Goal: Task Accomplishment & Management: Use online tool/utility

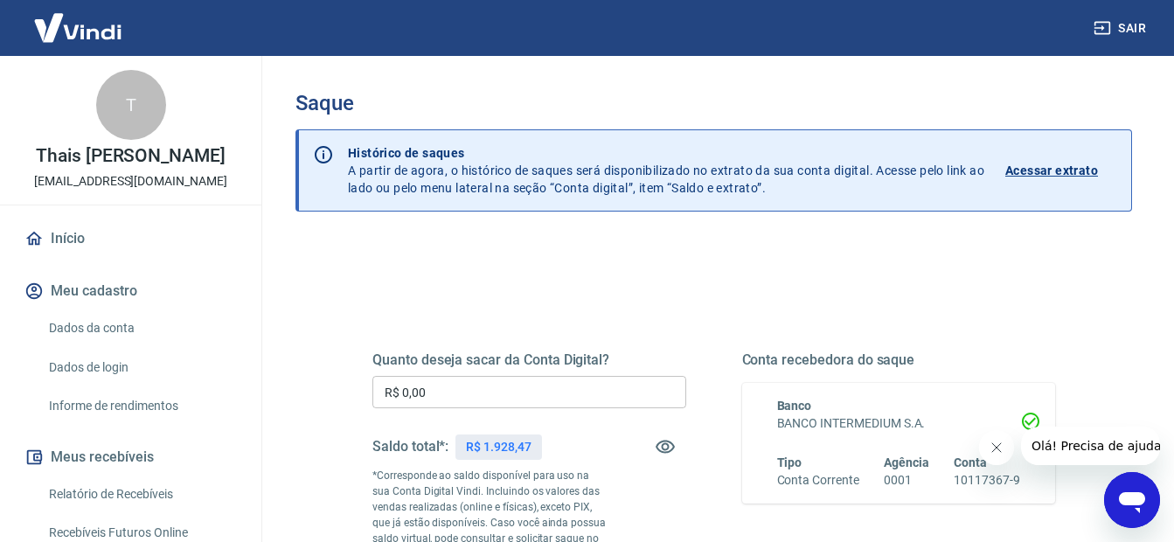
click at [400, 388] on input "R$ 0,00" at bounding box center [529, 392] width 314 height 32
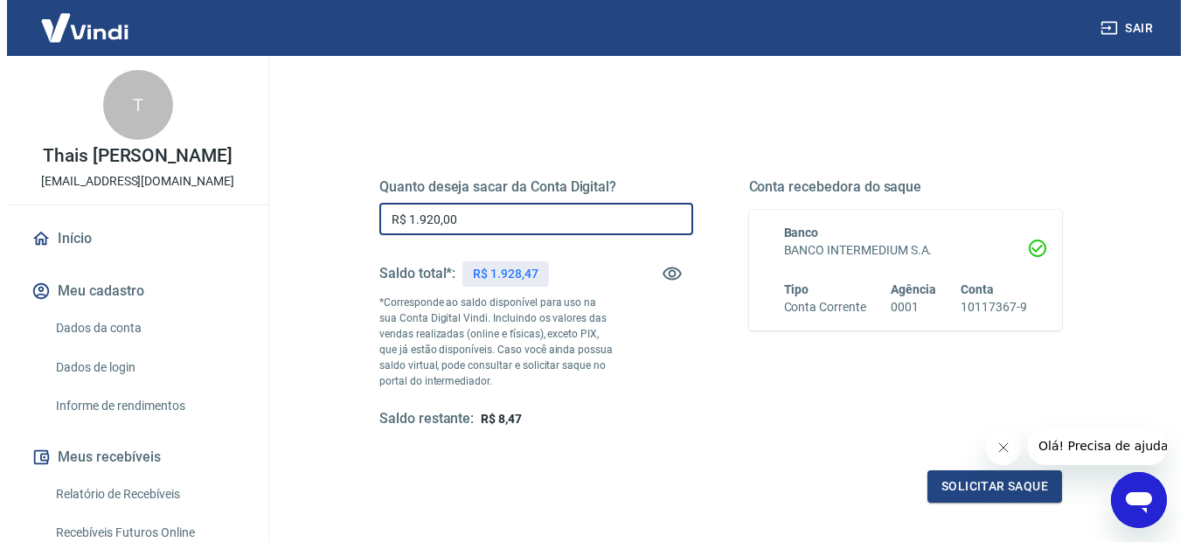
scroll to position [175, 0]
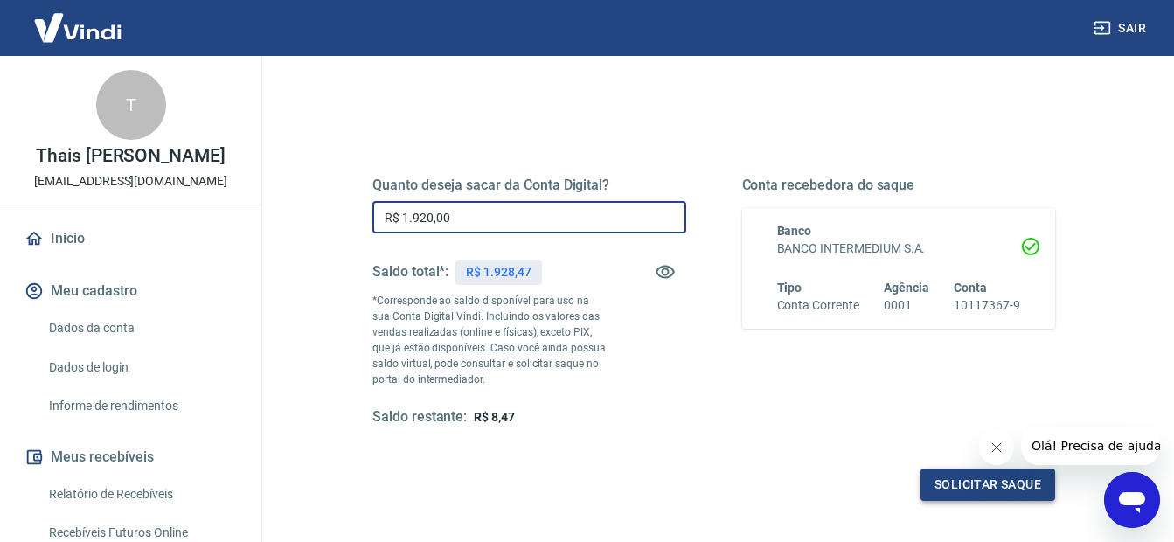
type input "R$ 1.920,00"
click at [977, 477] on button "Solicitar saque" at bounding box center [988, 485] width 135 height 32
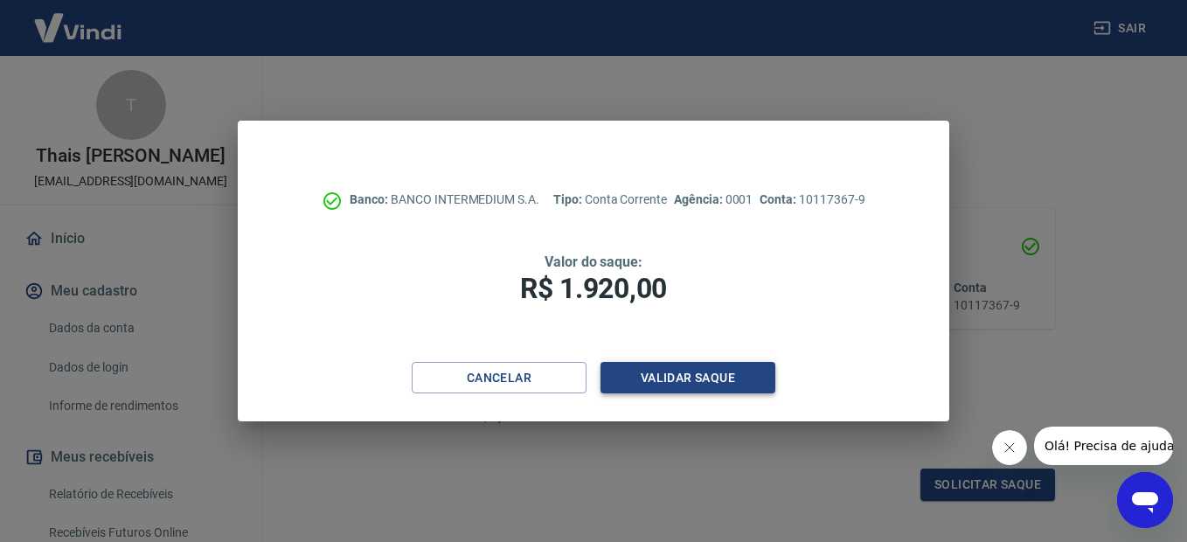
click at [673, 386] on button "Validar saque" at bounding box center [688, 378] width 175 height 32
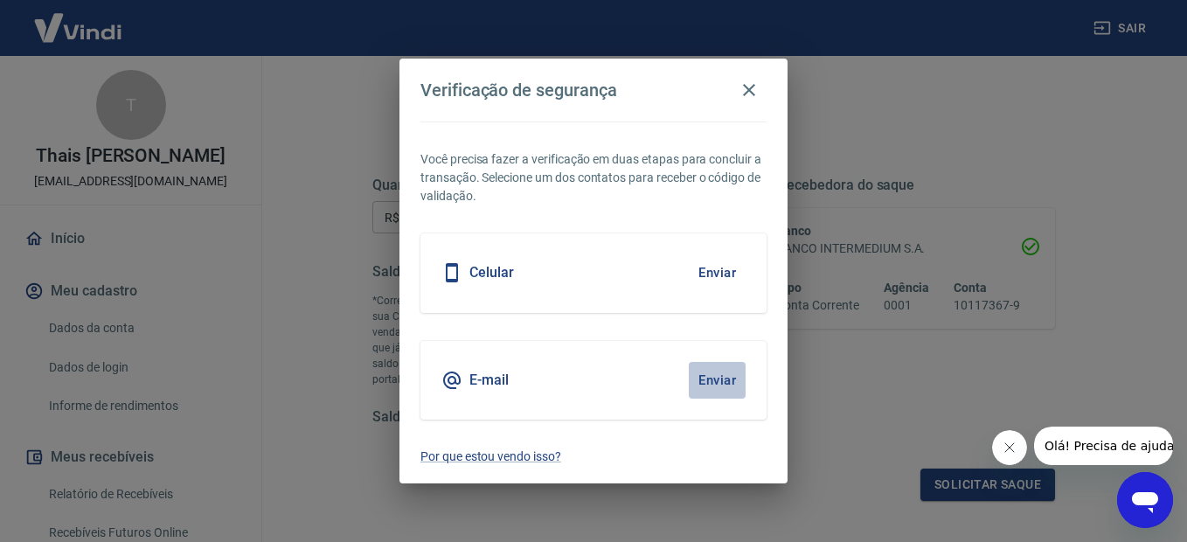
click at [715, 384] on button "Enviar" at bounding box center [717, 380] width 57 height 37
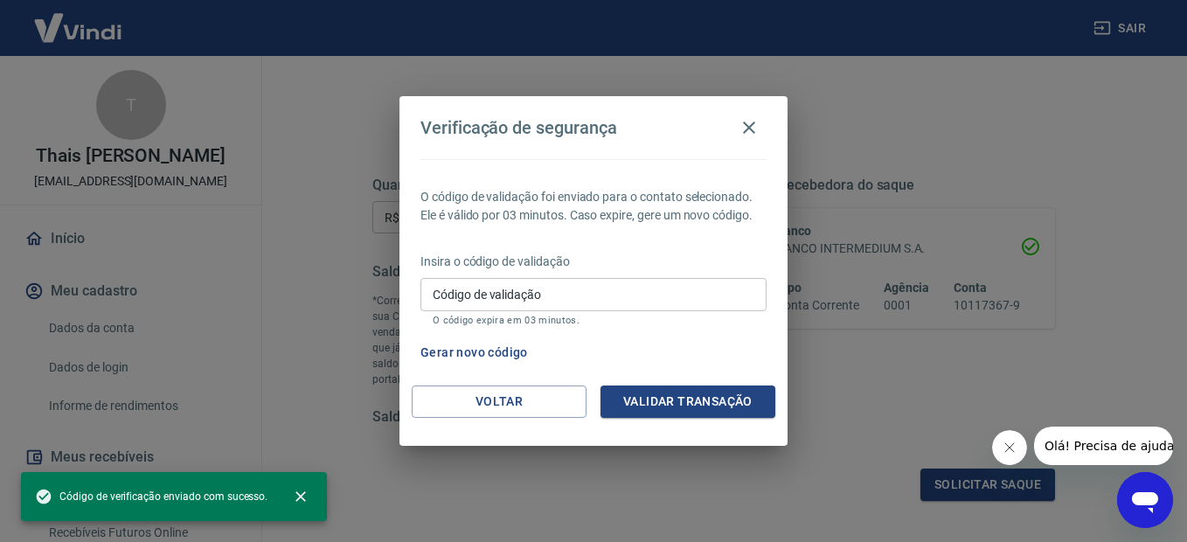
click at [579, 292] on input "Código de validação" at bounding box center [594, 294] width 346 height 32
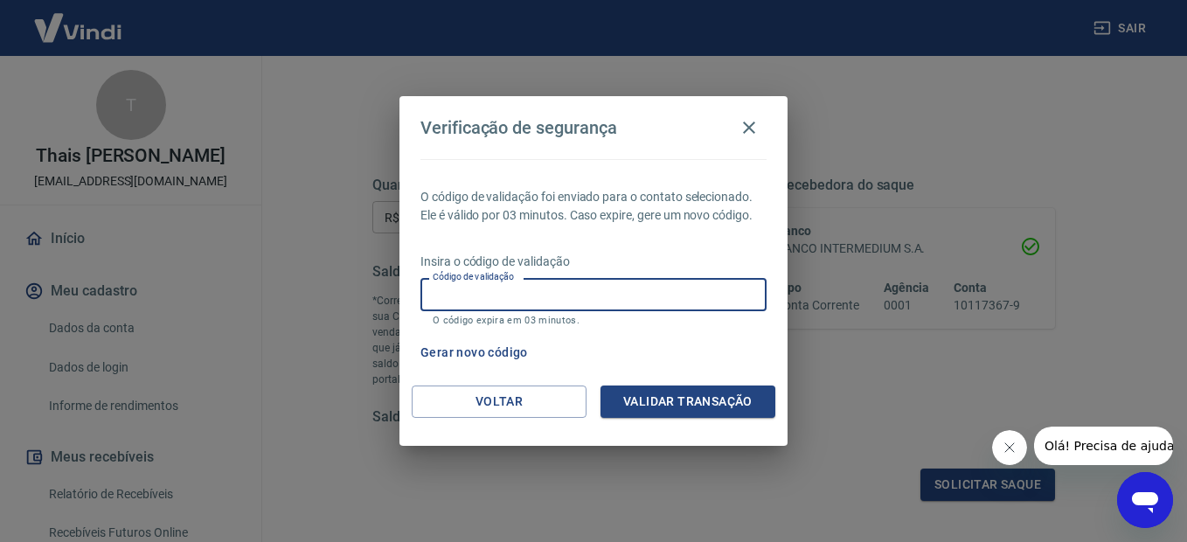
paste input "704786"
type input "704786"
click at [702, 397] on button "Validar transação" at bounding box center [688, 402] width 175 height 32
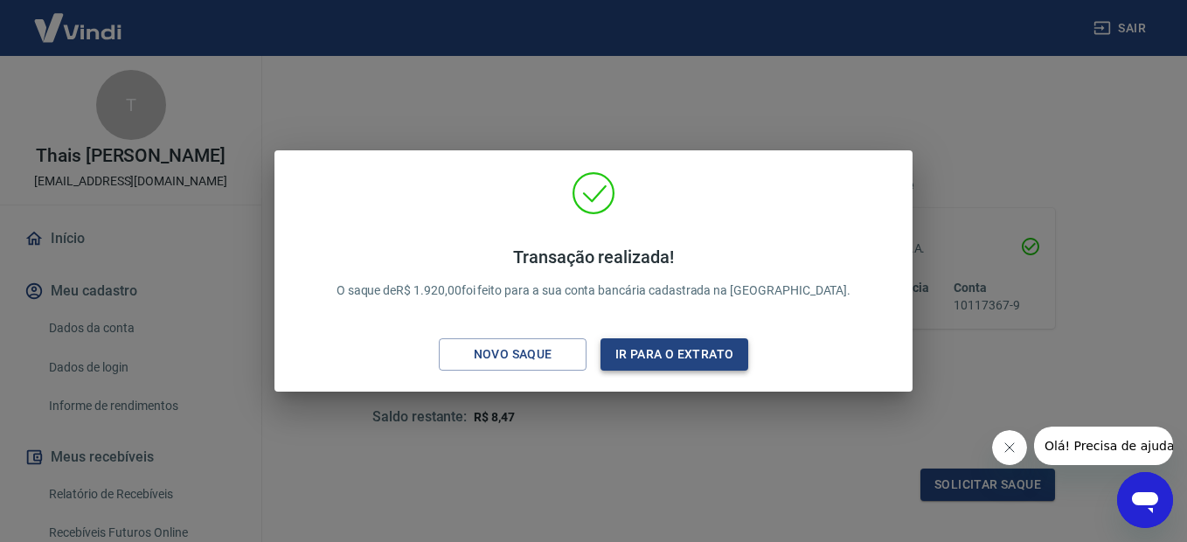
click at [696, 358] on button "Ir para o extrato" at bounding box center [675, 354] width 148 height 32
